Goal: Find specific page/section: Find specific page/section

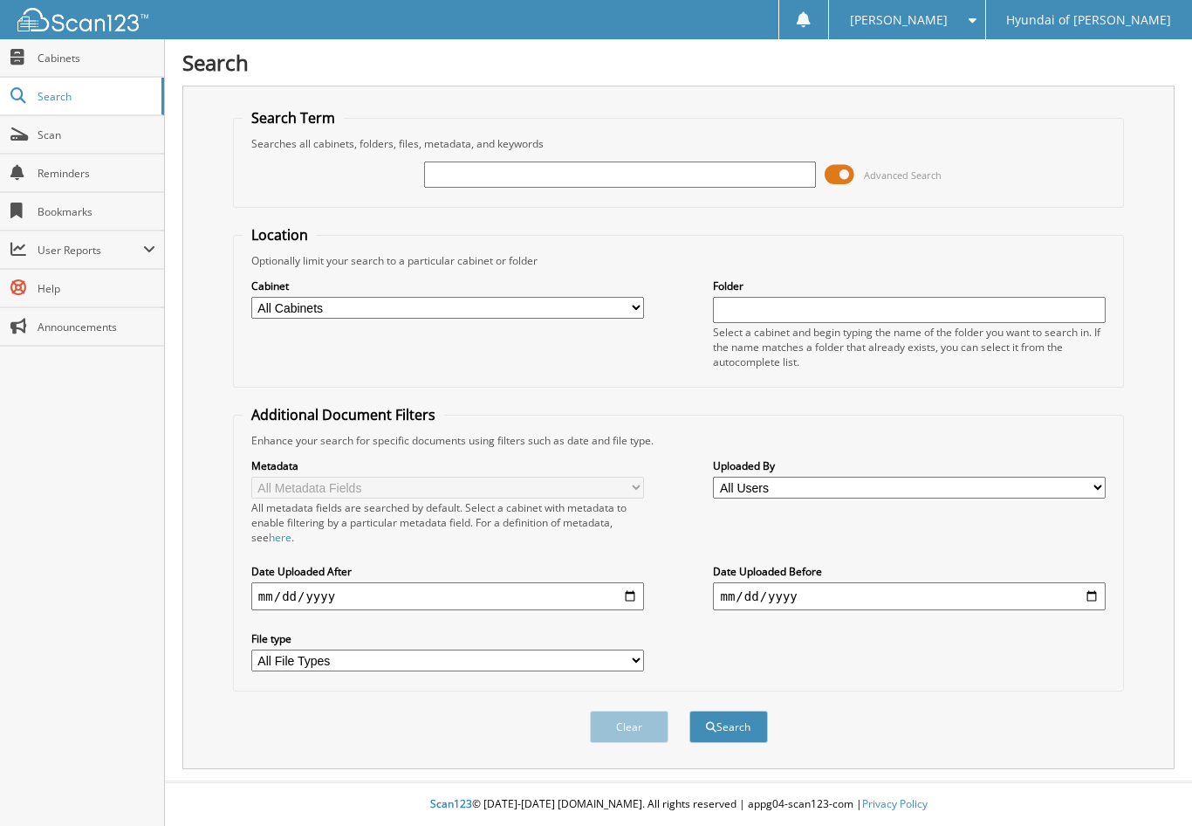
click at [462, 172] on input "text" at bounding box center [620, 174] width 393 height 26
type input "555706"
click at [833, 172] on span at bounding box center [840, 174] width 30 height 26
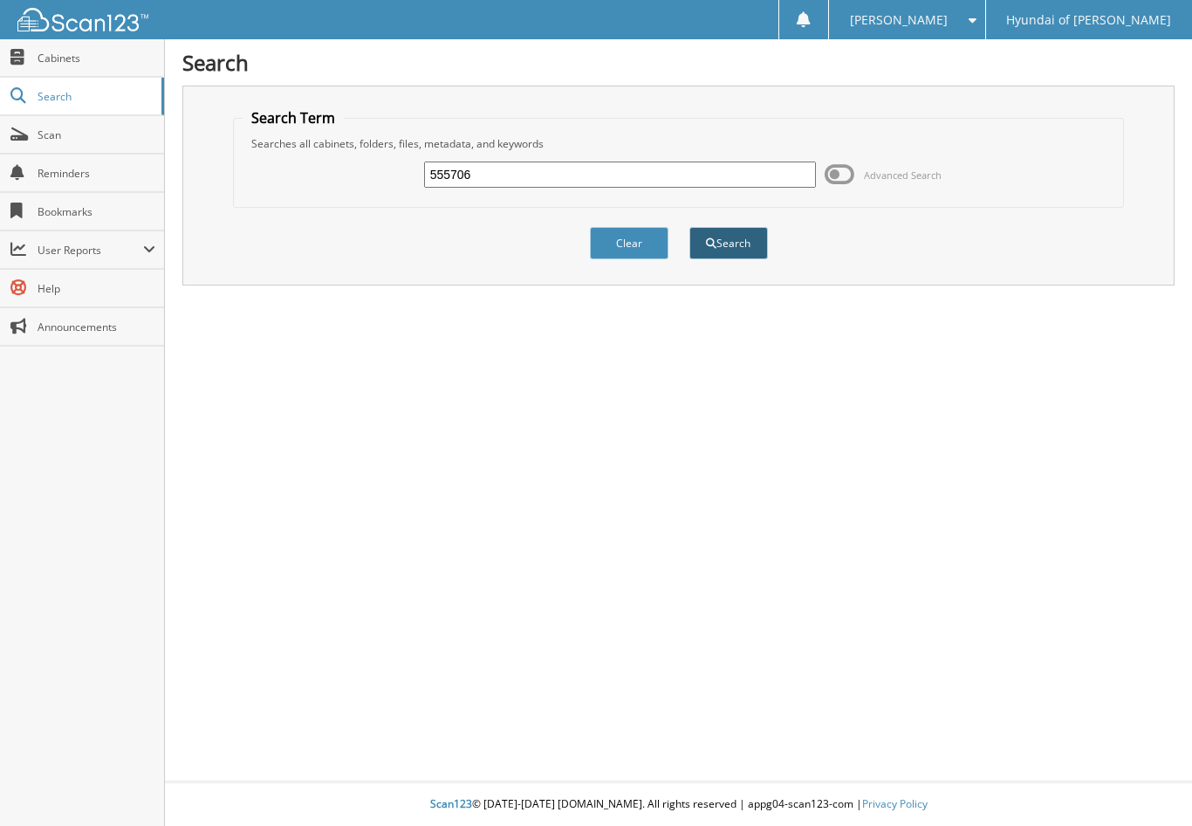
click at [700, 247] on button "Search" at bounding box center [728, 243] width 79 height 32
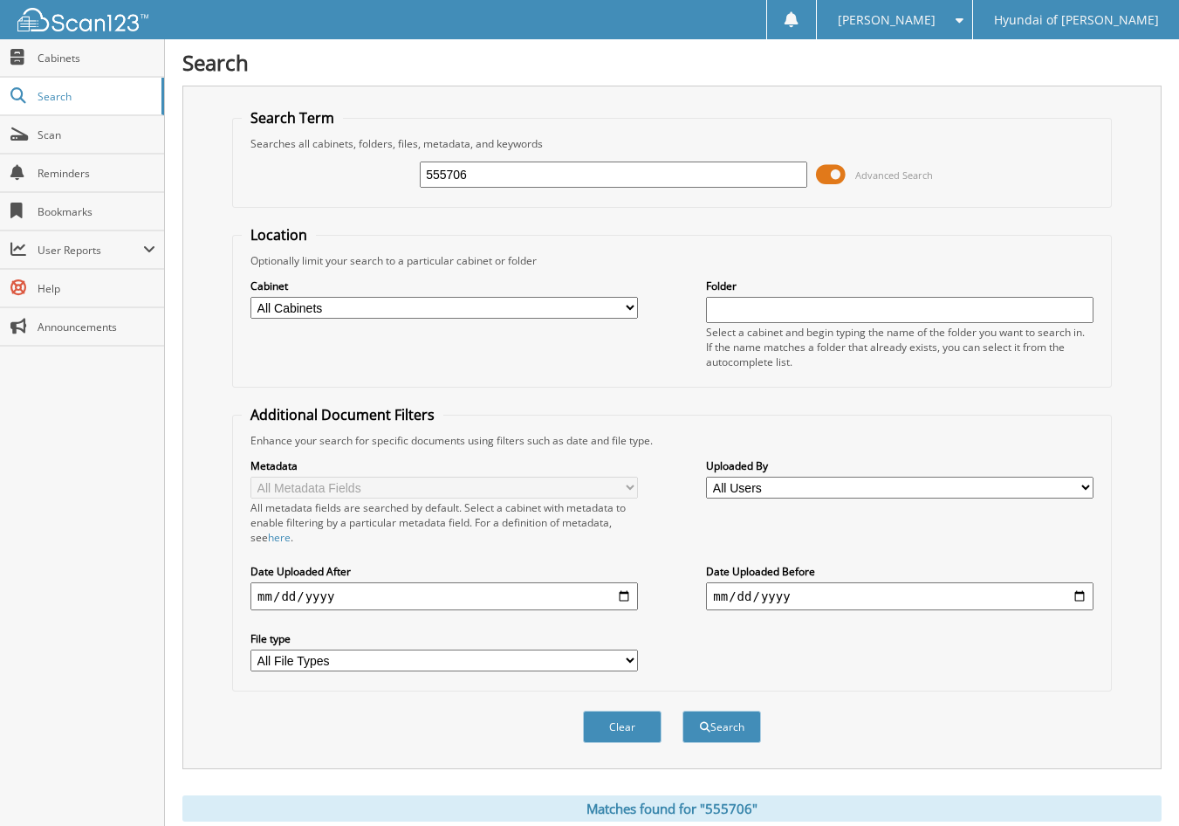
click at [828, 175] on span at bounding box center [831, 174] width 30 height 26
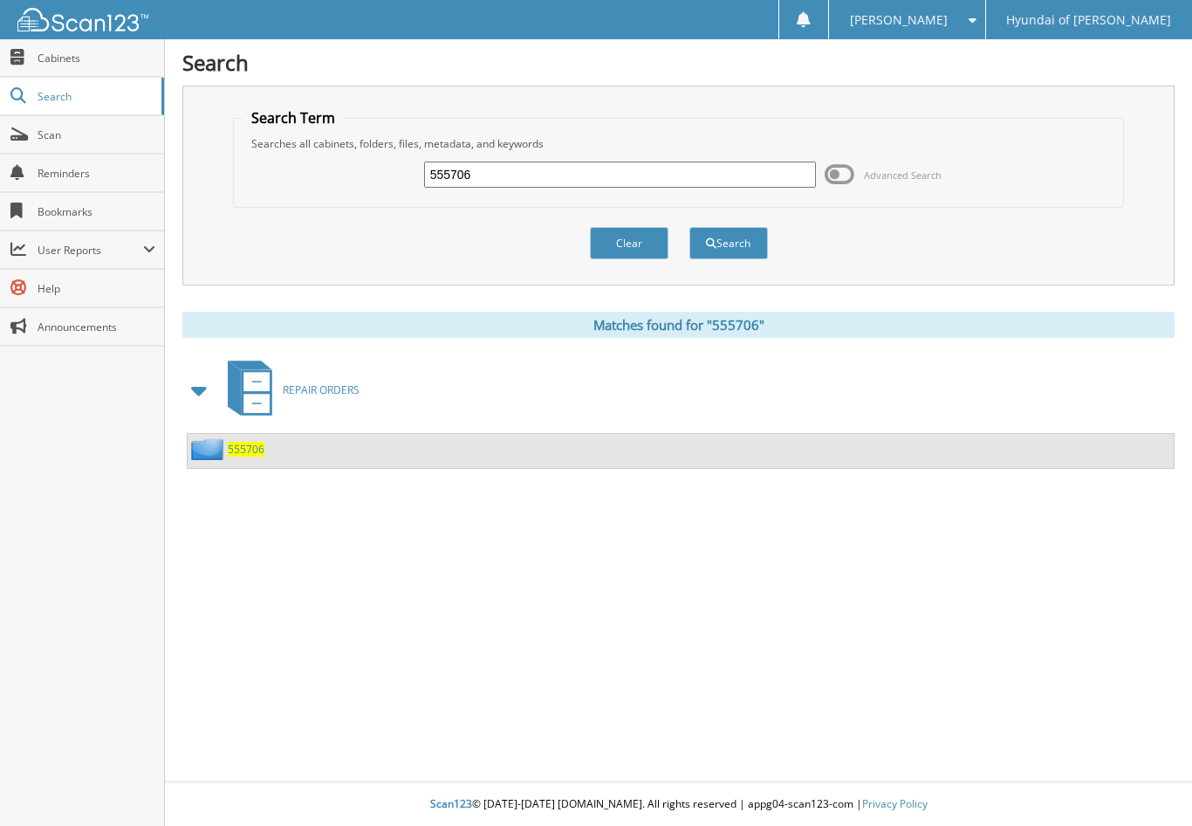
click at [258, 449] on span "555706" at bounding box center [246, 449] width 37 height 15
